Goal: Transaction & Acquisition: Purchase product/service

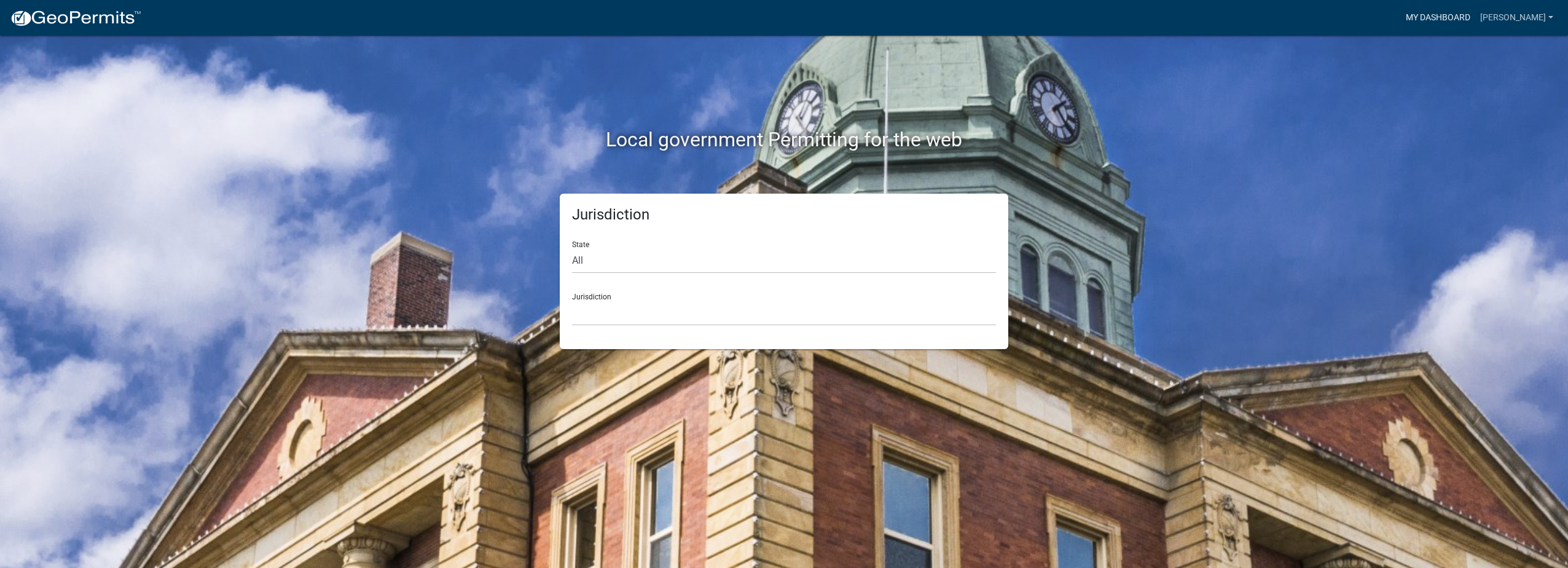
click at [1470, 14] on link "My Dashboard" at bounding box center [1438, 18] width 74 height 23
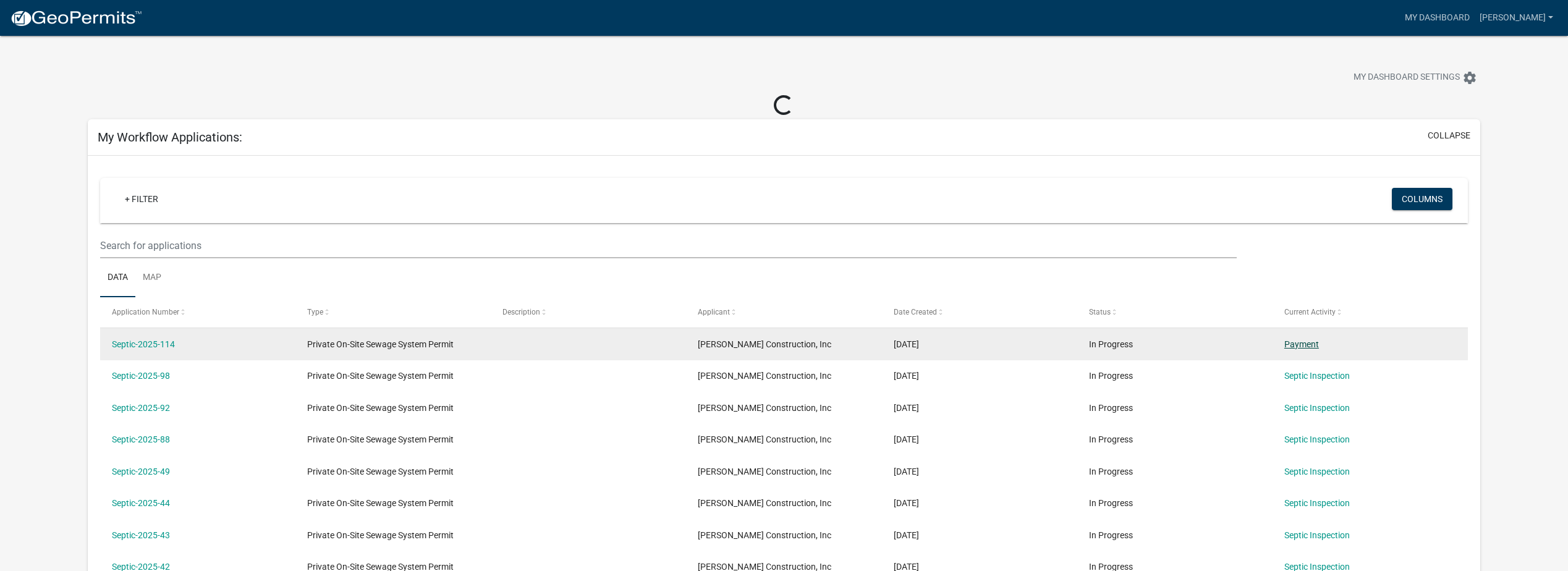
click at [1305, 343] on link "Payment" at bounding box center [1301, 344] width 35 height 10
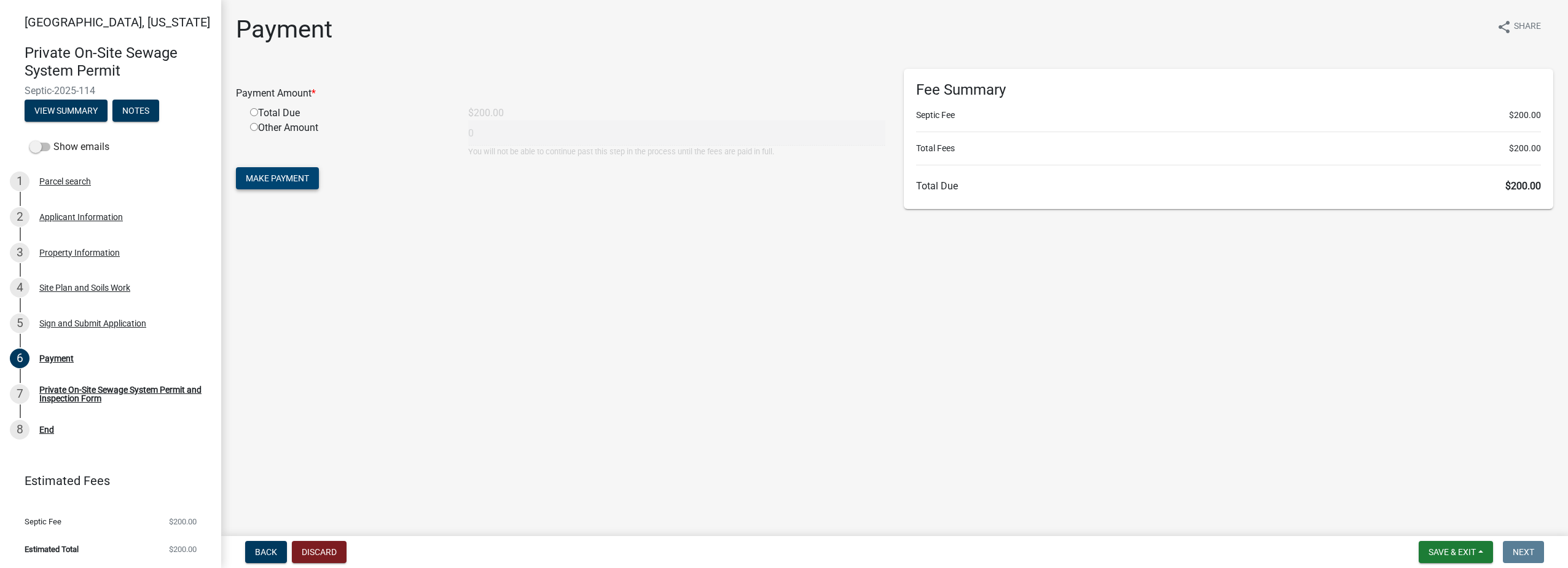
click at [282, 175] on span "Make Payment" at bounding box center [277, 178] width 63 height 10
click at [253, 126] on input "radio" at bounding box center [254, 126] width 8 height 8
radio input "true"
type input "200"
click at [276, 180] on span "Make Payment" at bounding box center [277, 178] width 63 height 10
